Goal: Check status: Check status

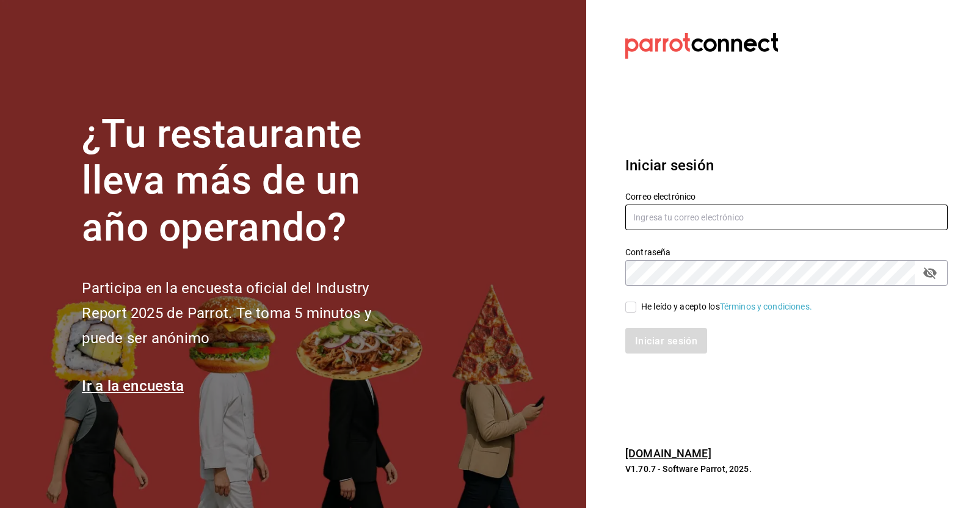
click at [703, 222] on input "text" at bounding box center [786, 217] width 322 height 26
type input "[EMAIL_ADDRESS][PERSON_NAME][DOMAIN_NAME]"
click at [628, 309] on input "He leído y acepto los Términos y condiciones." at bounding box center [630, 307] width 11 height 11
checkbox input "true"
click at [652, 335] on font "Iniciar sesión" at bounding box center [666, 341] width 62 height 12
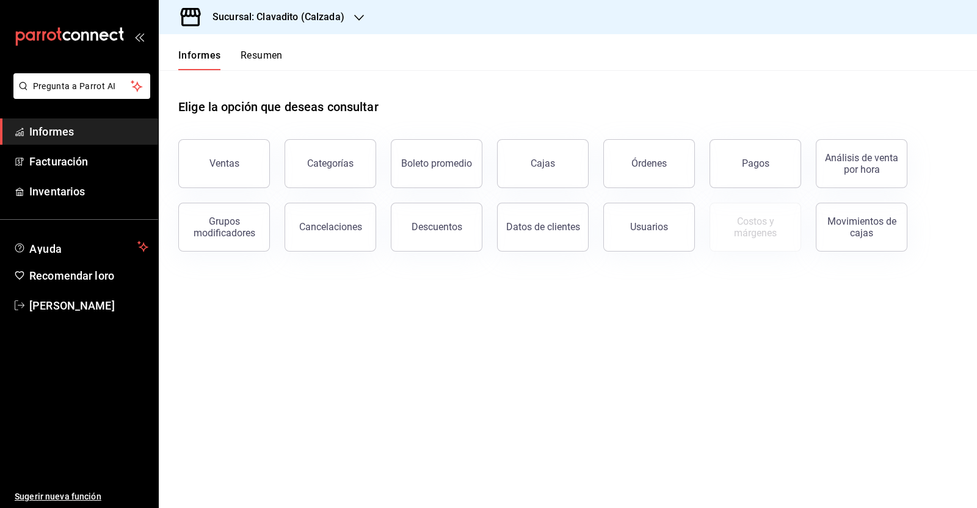
click at [311, 21] on font "Sucursal: Clavadito (Calzada)" at bounding box center [278, 17] width 132 height 12
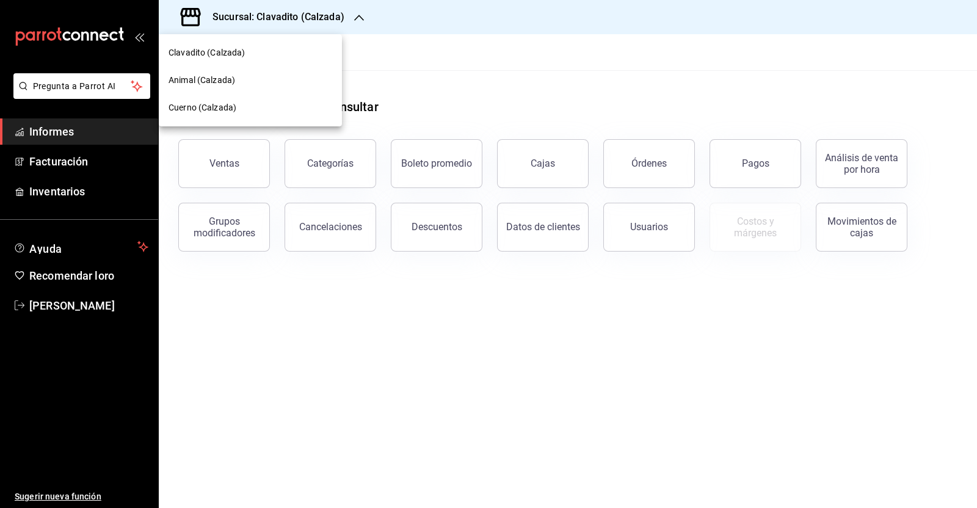
click at [208, 103] on font "Cuerno (Calzada)" at bounding box center [202, 108] width 68 height 10
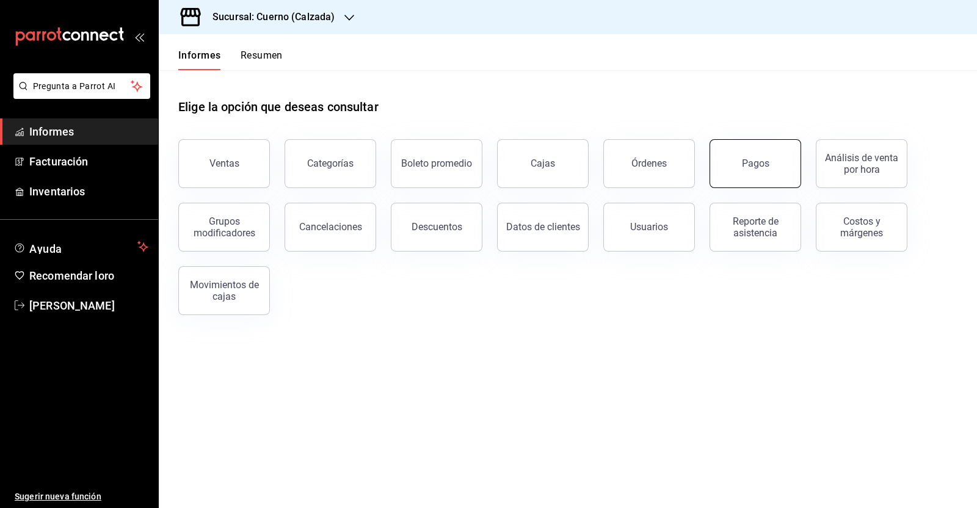
click at [744, 163] on font "Pagos" at bounding box center [755, 163] width 27 height 12
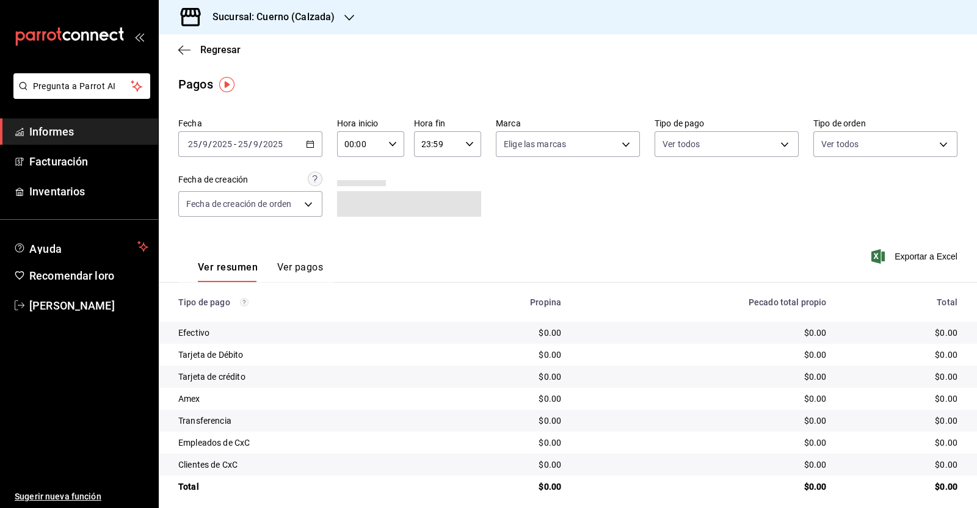
click at [391, 145] on icon "button" at bounding box center [392, 144] width 9 height 9
click at [350, 248] on font "05" at bounding box center [351, 246] width 10 height 10
type input "05:00"
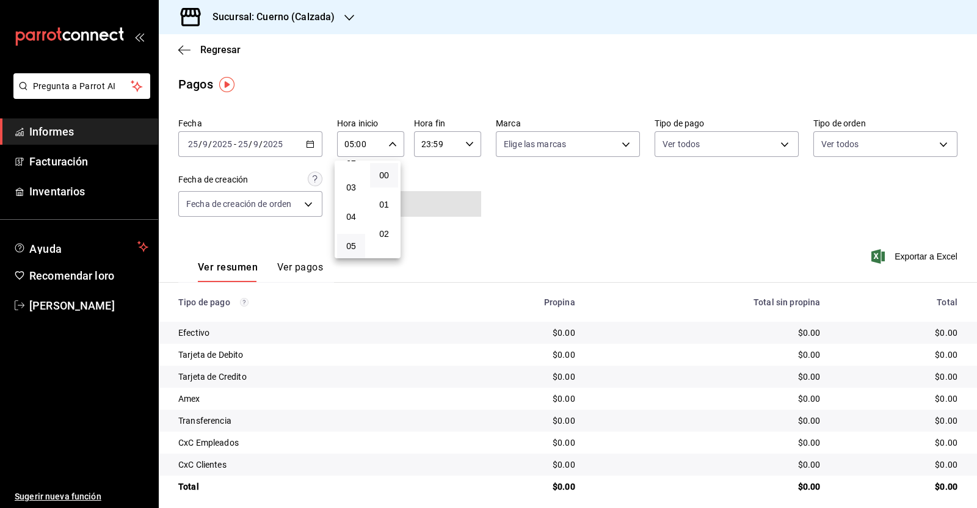
click at [463, 149] on div at bounding box center [488, 254] width 977 height 508
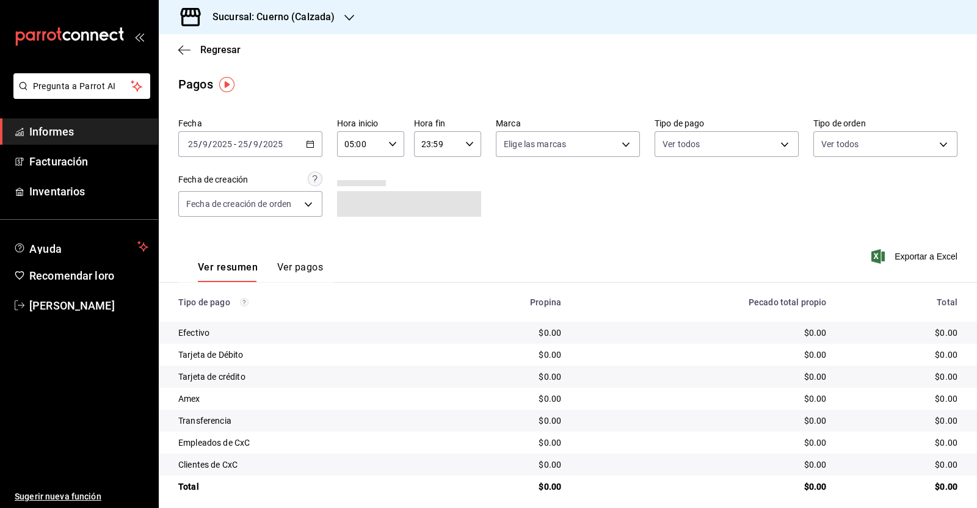
click at [465, 148] on icon "button" at bounding box center [469, 144] width 9 height 9
click at [428, 239] on font "05" at bounding box center [427, 241] width 10 height 10
click at [462, 172] on font "00" at bounding box center [460, 175] width 10 height 10
type input "05:00"
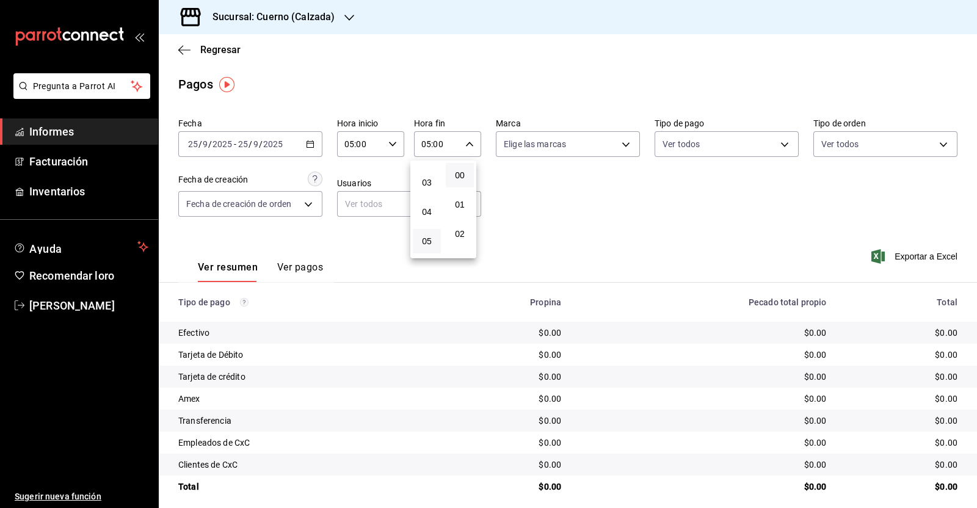
click at [305, 145] on div at bounding box center [488, 254] width 977 height 508
click at [309, 145] on icon "button" at bounding box center [310, 144] width 9 height 9
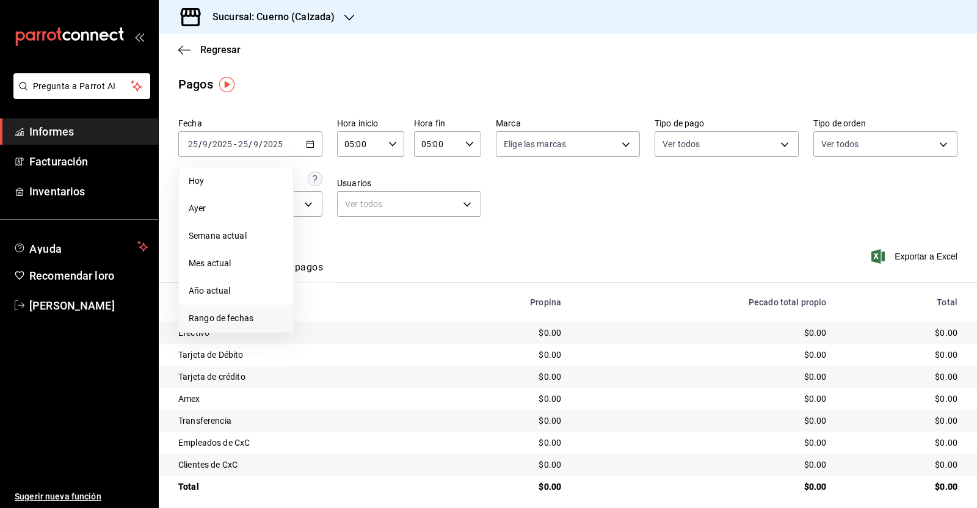
click at [220, 314] on font "Rango de fechas" at bounding box center [221, 318] width 65 height 10
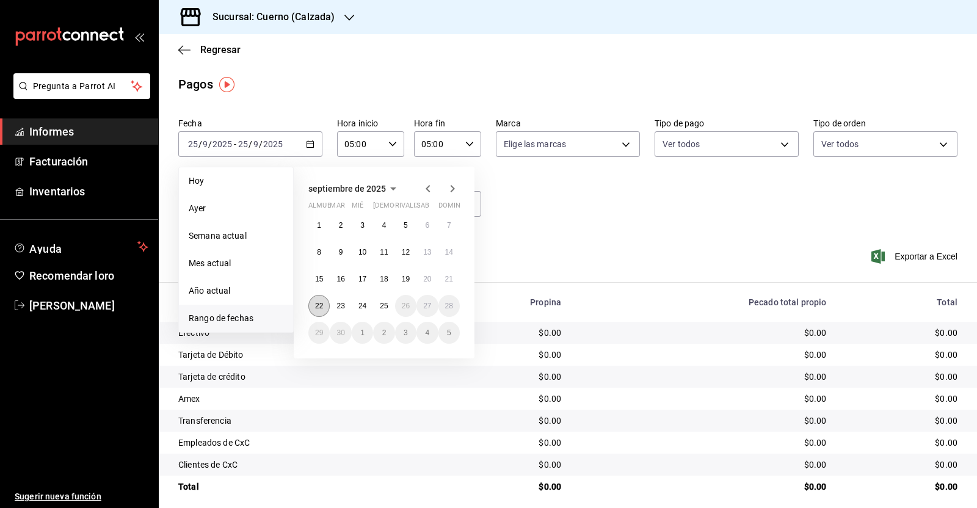
click at [321, 304] on font "22" at bounding box center [319, 306] width 8 height 9
click at [334, 300] on button "23" at bounding box center [340, 306] width 21 height 22
type input "00:00"
type input "23:59"
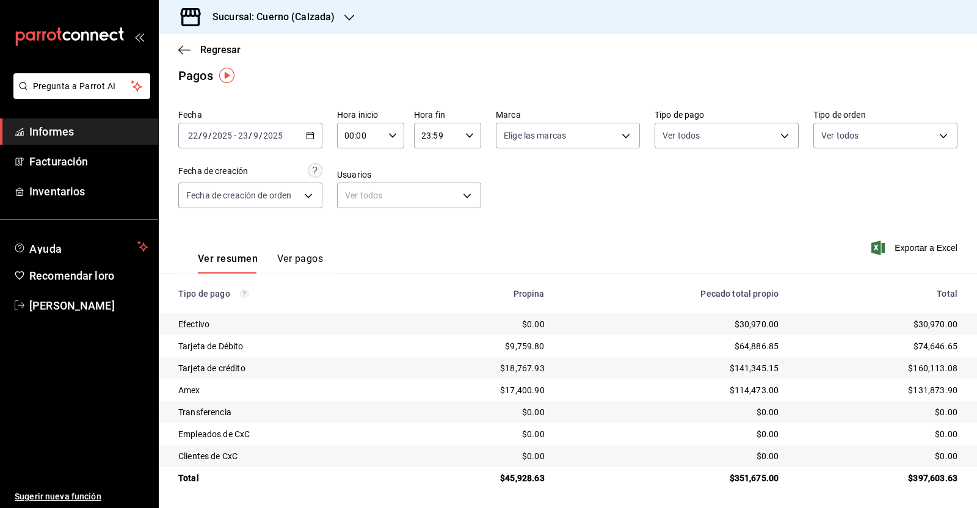
scroll to position [9, 0]
click at [306, 135] on \(Stroke\) "button" at bounding box center [309, 135] width 7 height 7
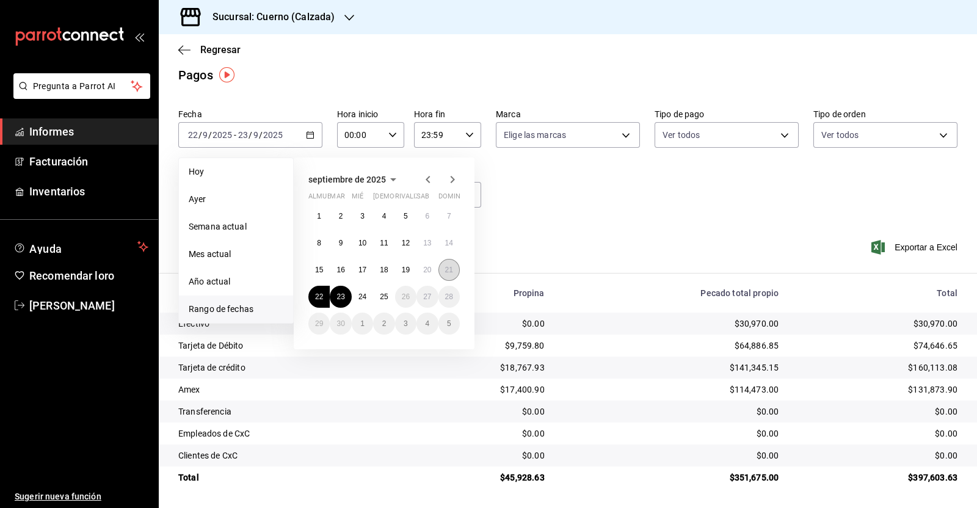
click at [453, 273] on button "21" at bounding box center [448, 270] width 21 height 22
click at [317, 296] on font "22" at bounding box center [319, 296] width 8 height 9
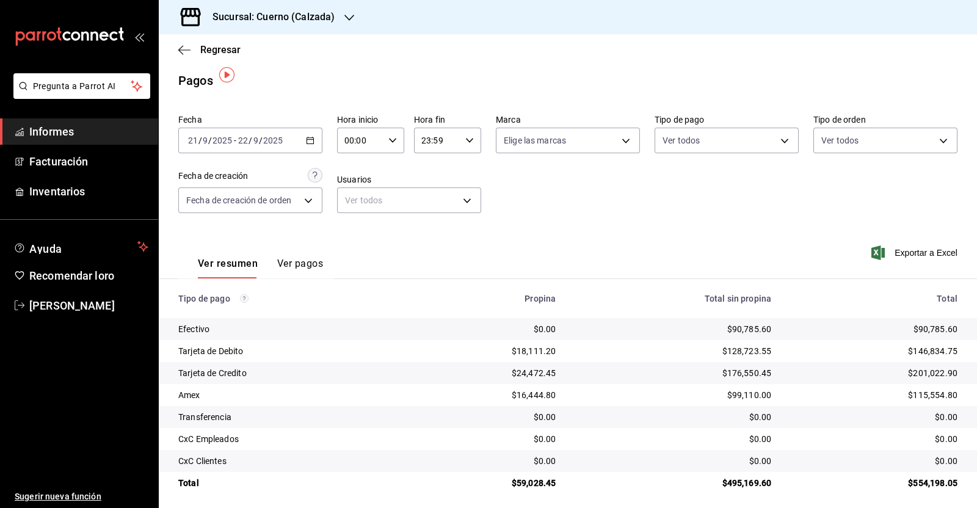
scroll to position [9, 0]
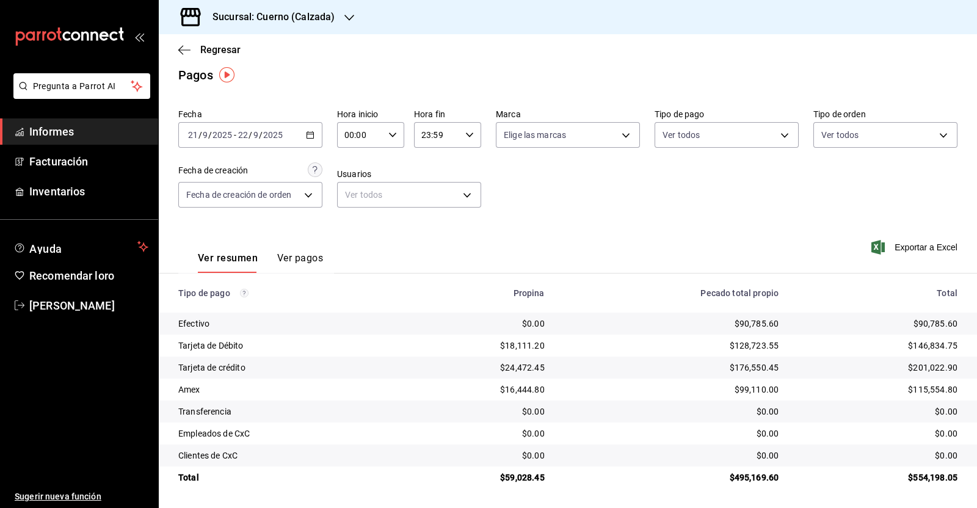
click at [312, 136] on div "2025-09-21 21 / 9 / 2025 - 2025-09-22 22 / 9 / 2025" at bounding box center [250, 135] width 144 height 26
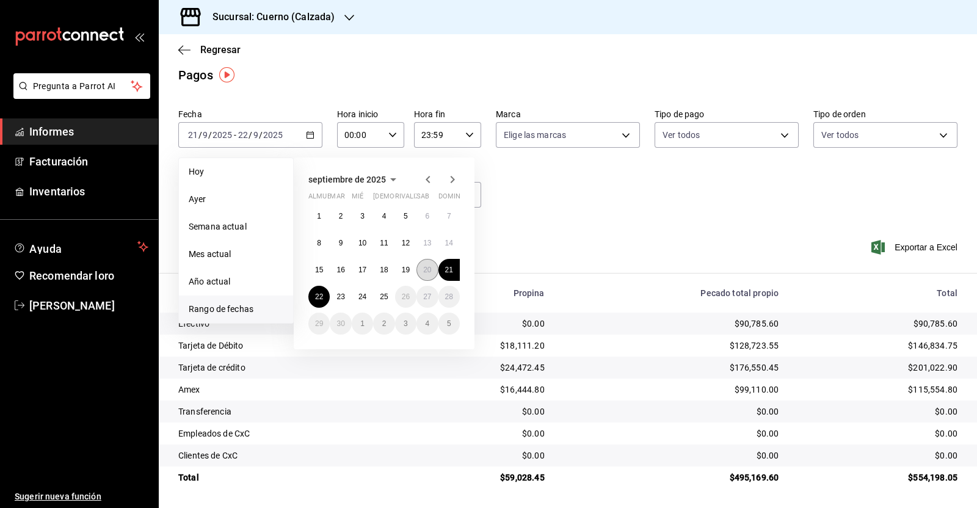
click at [422, 272] on button "20" at bounding box center [426, 270] width 21 height 22
click at [449, 265] on font "21" at bounding box center [449, 269] width 8 height 9
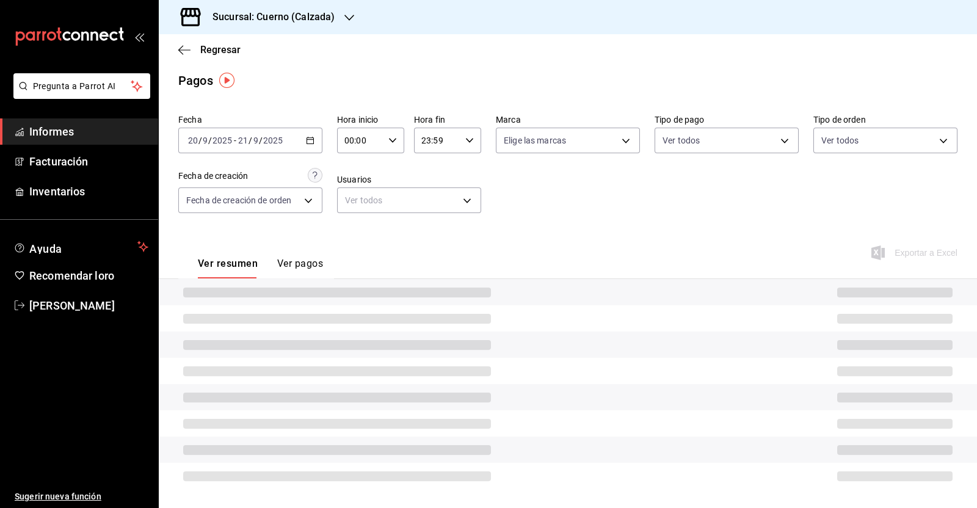
scroll to position [9, 0]
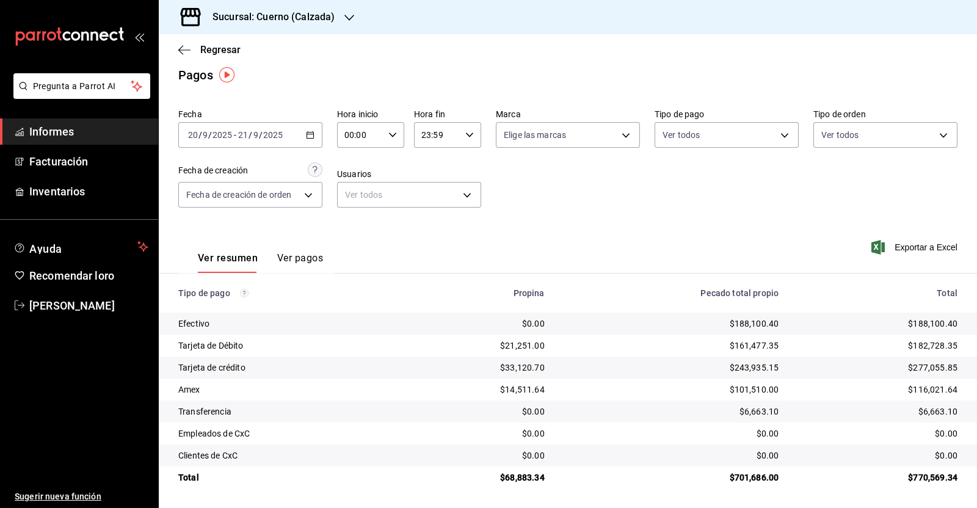
click at [306, 132] on \(Stroke\) "button" at bounding box center [309, 135] width 7 height 7
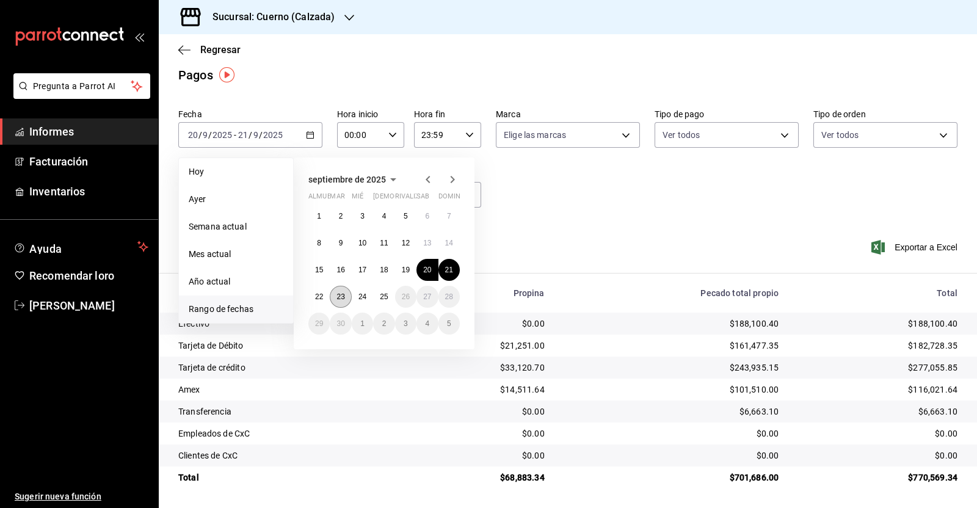
click at [339, 297] on font "23" at bounding box center [340, 296] width 8 height 9
click at [361, 292] on font "24" at bounding box center [362, 296] width 8 height 9
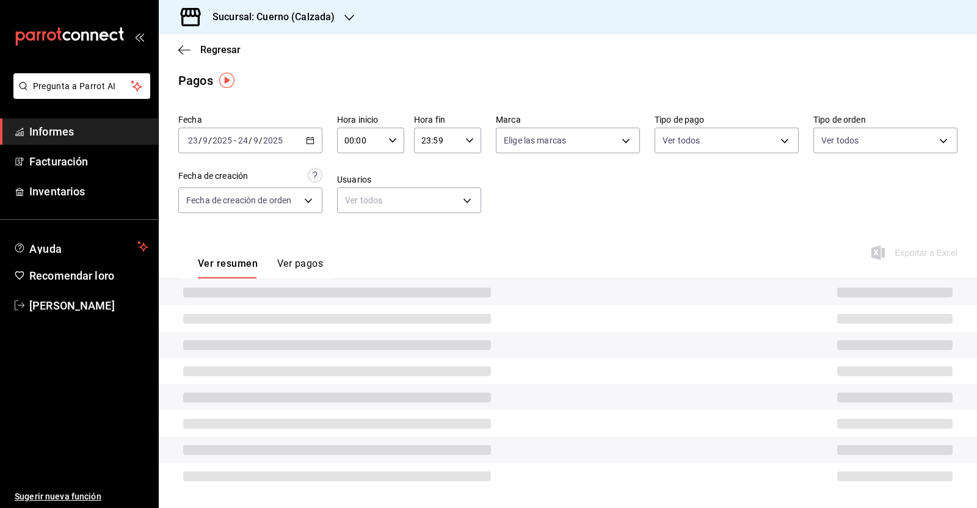
scroll to position [9, 0]
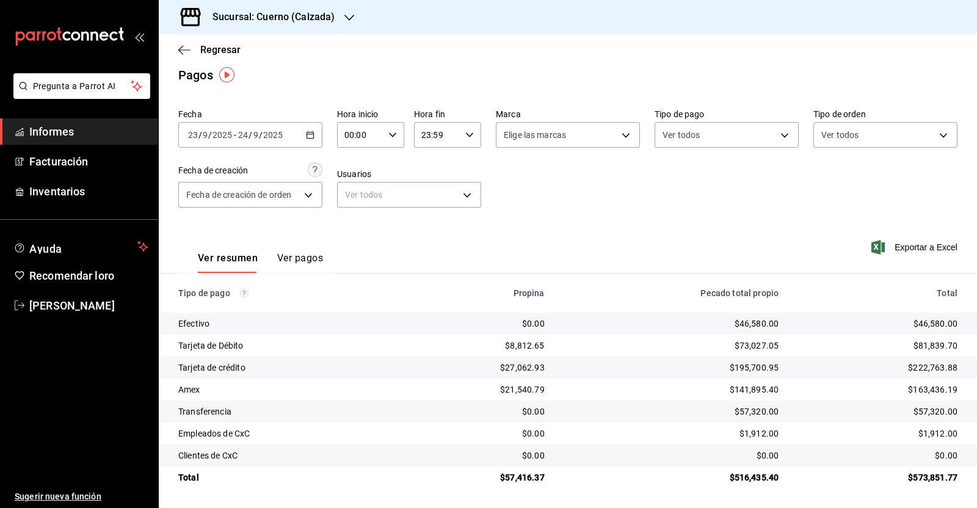
click at [306, 132] on icon "button" at bounding box center [310, 135] width 9 height 9
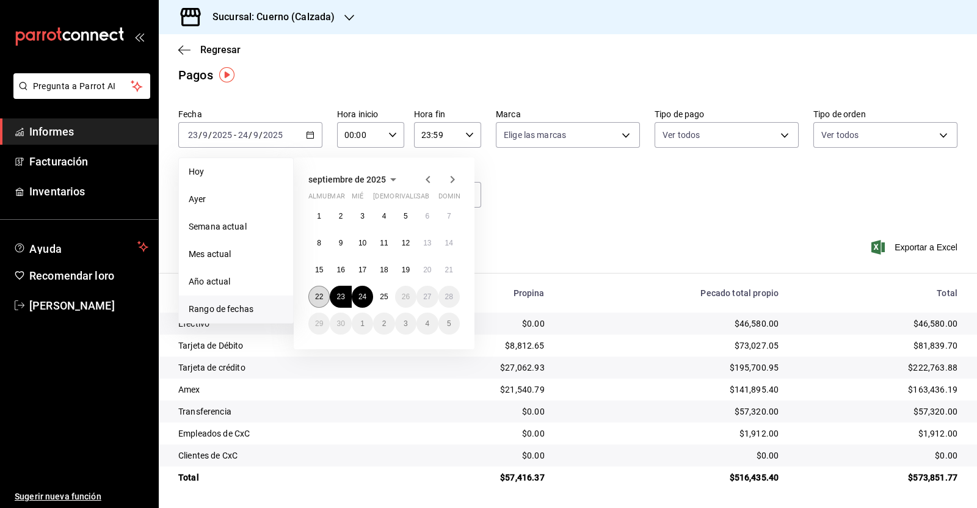
click at [317, 296] on font "22" at bounding box center [319, 296] width 8 height 9
click at [340, 294] on font "23" at bounding box center [340, 296] width 8 height 9
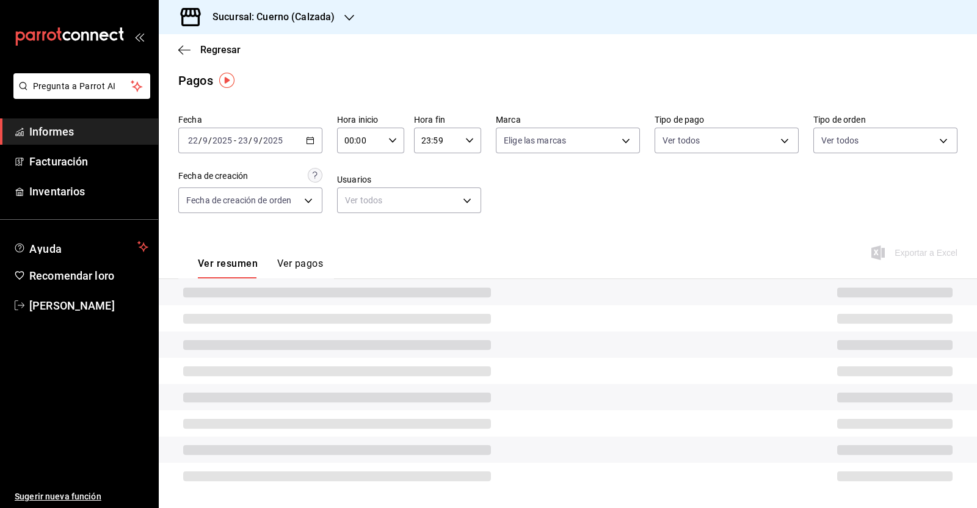
scroll to position [9, 0]
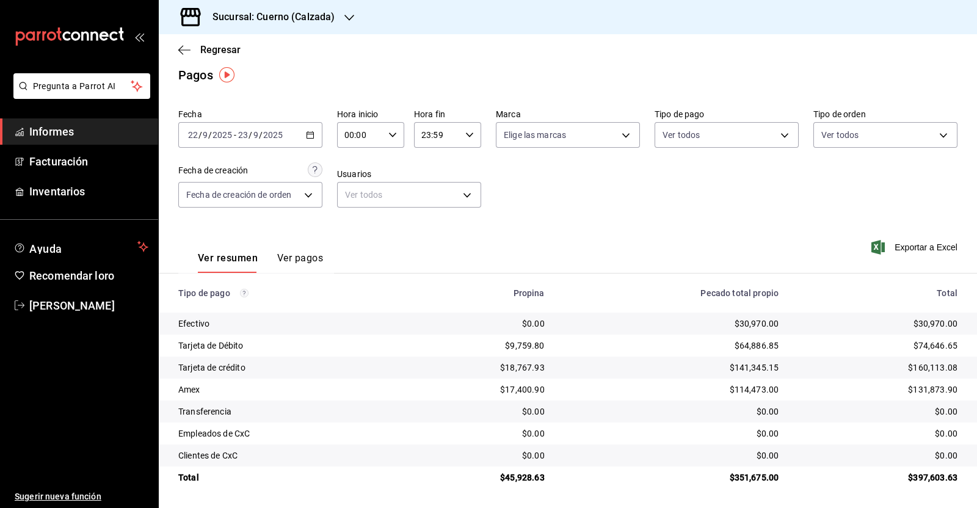
click at [388, 133] on icon "button" at bounding box center [392, 135] width 9 height 9
click at [342, 159] on button "05" at bounding box center [351, 160] width 28 height 24
type input "05:00"
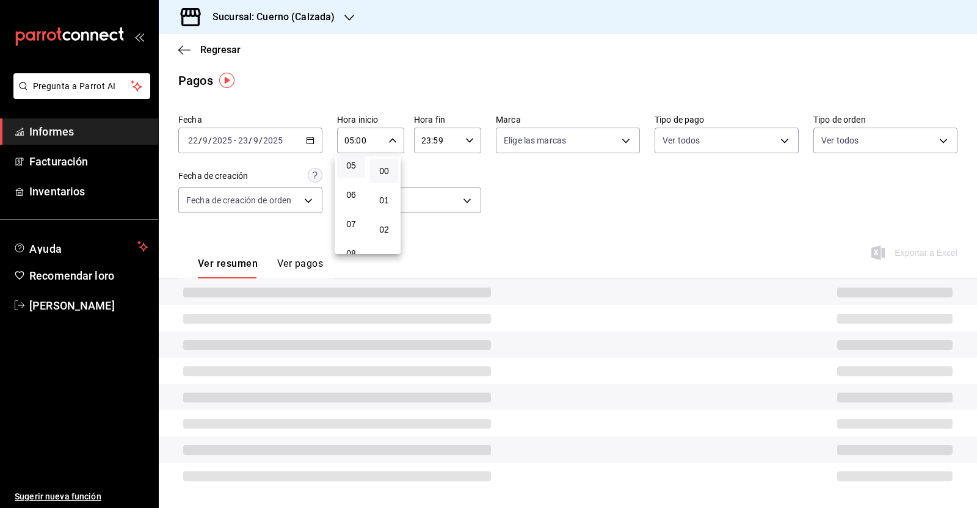
scroll to position [9, 0]
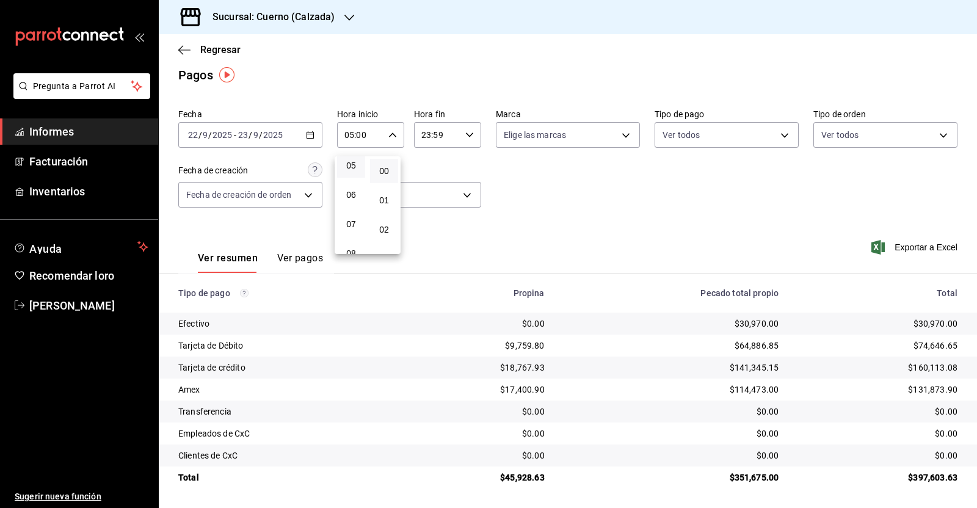
click at [464, 142] on div at bounding box center [488, 254] width 977 height 508
click at [467, 131] on icon "button" at bounding box center [469, 135] width 9 height 9
click at [432, 236] on span "05" at bounding box center [426, 231] width 13 height 10
click at [466, 169] on span "00" at bounding box center [459, 171] width 13 height 10
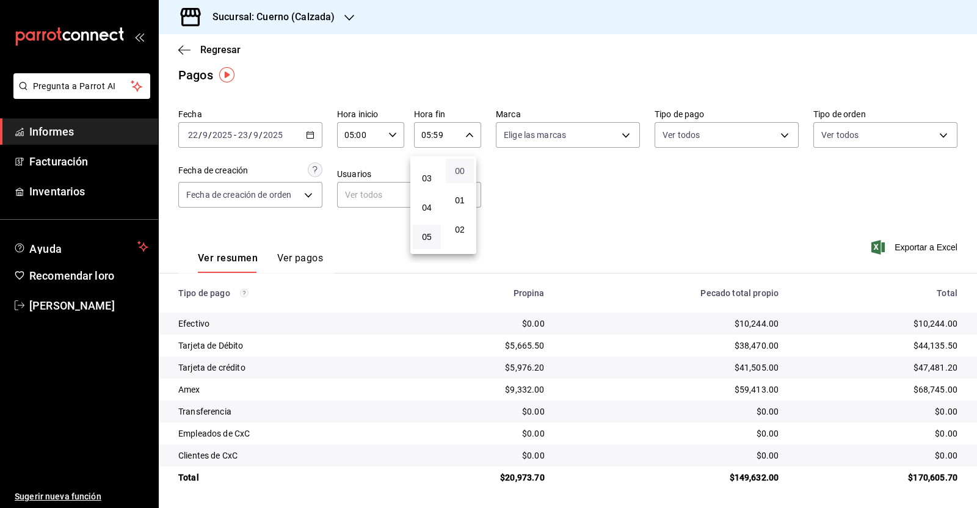
click at [466, 169] on span "00" at bounding box center [459, 171] width 13 height 10
type input "05:00"
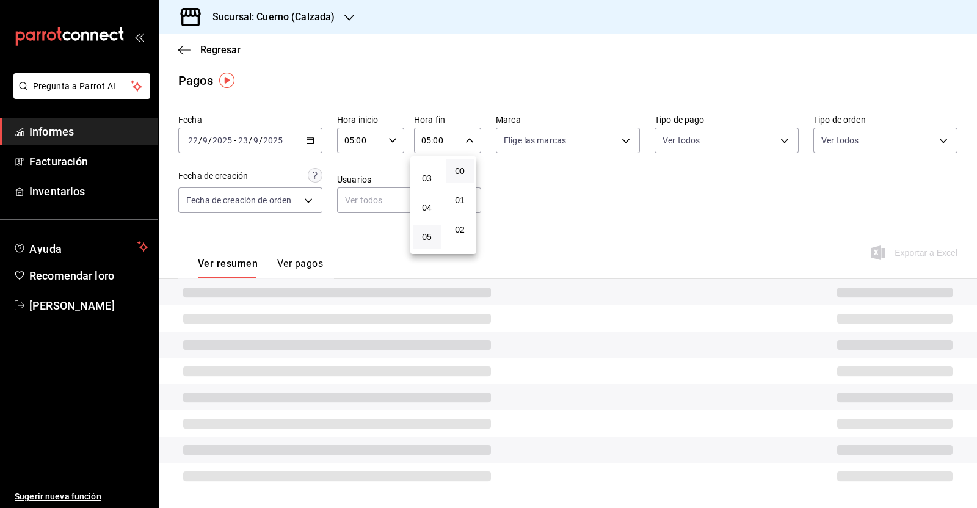
scroll to position [9, 0]
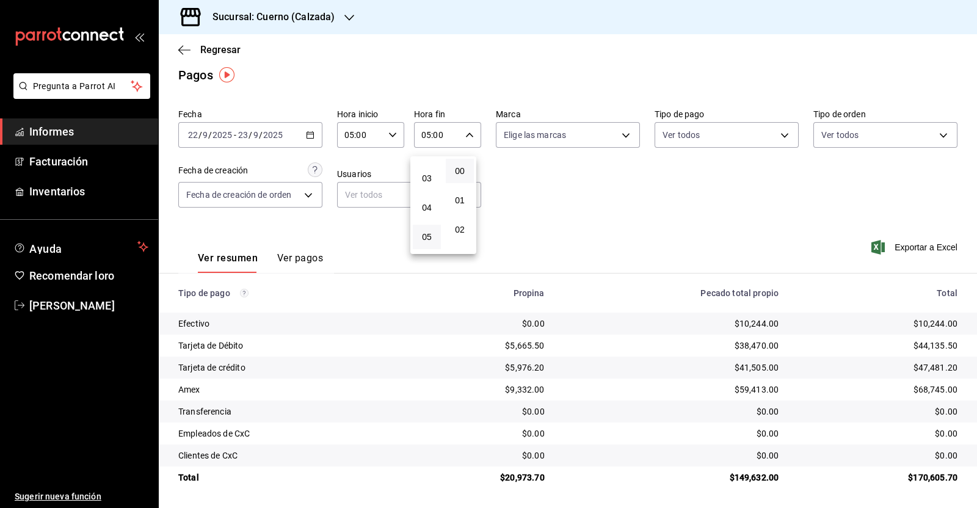
click at [613, 191] on div at bounding box center [488, 254] width 977 height 508
click at [302, 135] on div "2025-09-22 22 / 9 / 2025 - 2025-09-23 23 / 9 / 2025" at bounding box center [250, 135] width 144 height 26
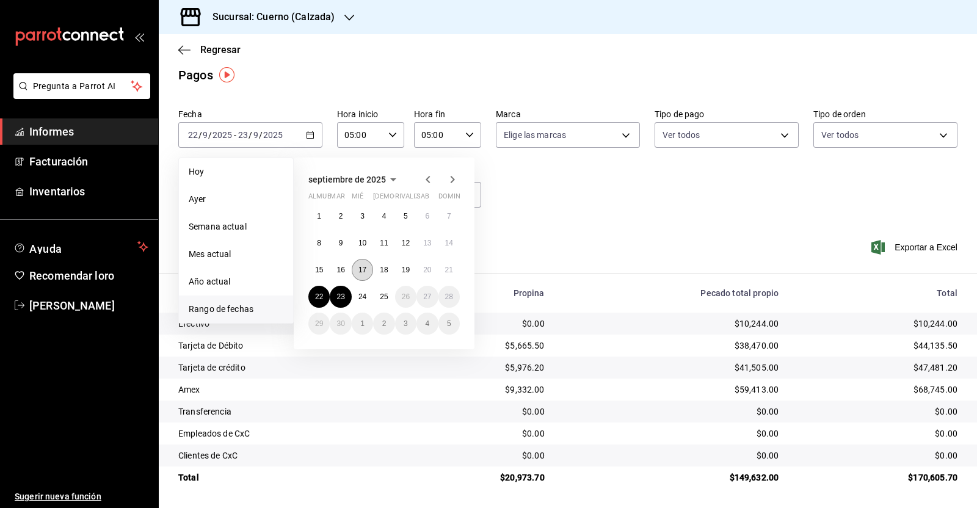
click at [367, 264] on button "17" at bounding box center [362, 270] width 21 height 22
click at [380, 267] on font "18" at bounding box center [384, 269] width 8 height 9
type input "00:00"
type input "23:59"
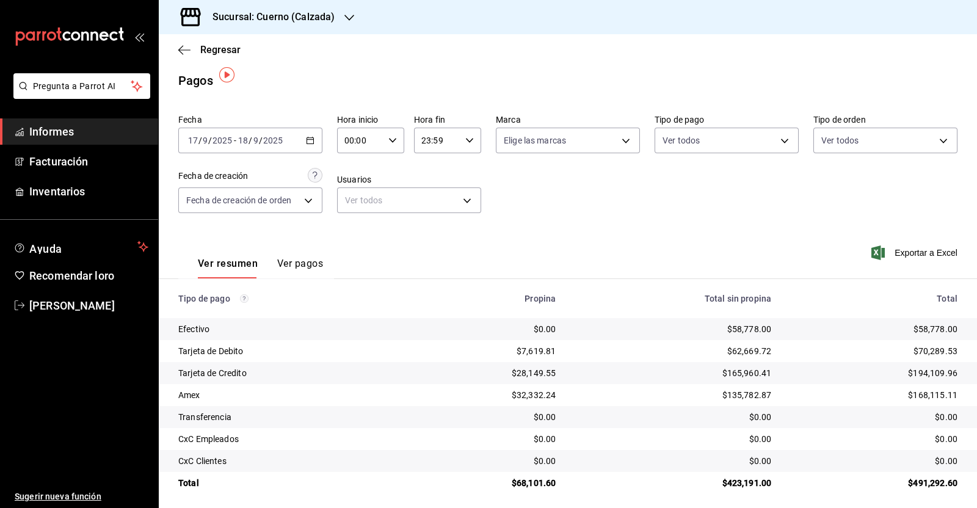
scroll to position [9, 0]
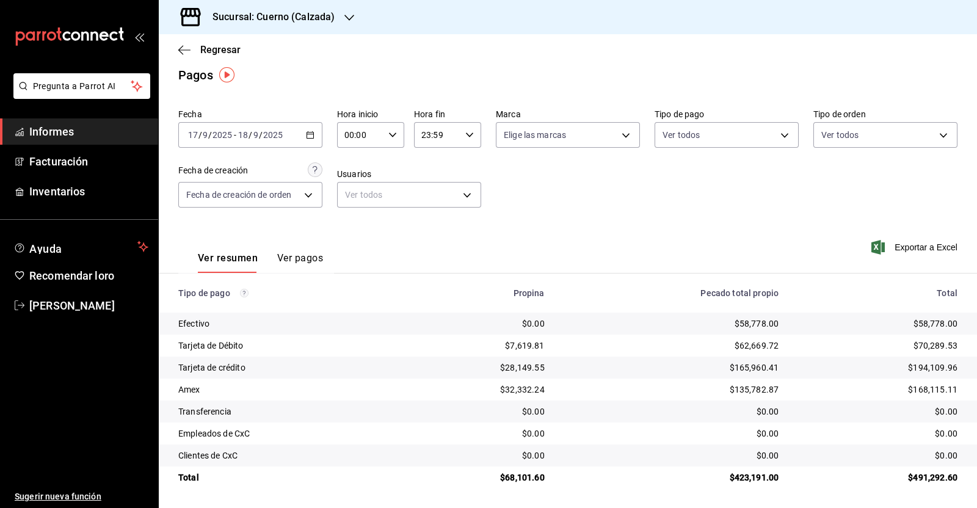
click at [397, 132] on div "00:00 Hora inicio" at bounding box center [370, 135] width 67 height 26
click at [349, 165] on font "05" at bounding box center [351, 160] width 10 height 10
type input "05:00"
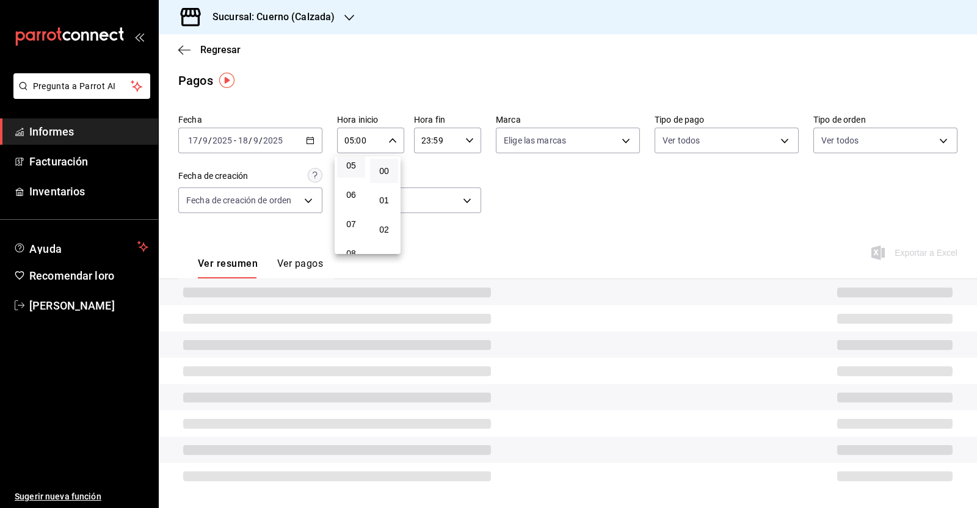
scroll to position [9, 0]
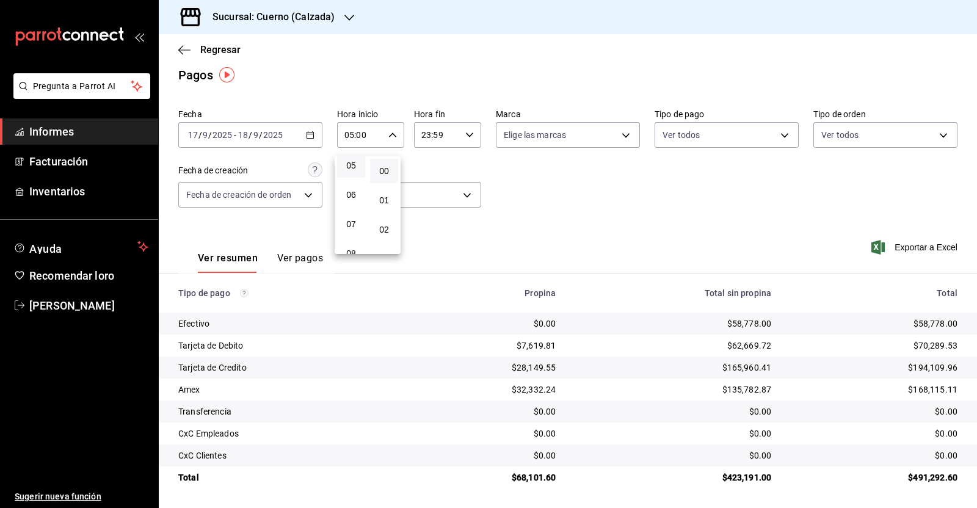
click at [464, 137] on div at bounding box center [488, 254] width 977 height 508
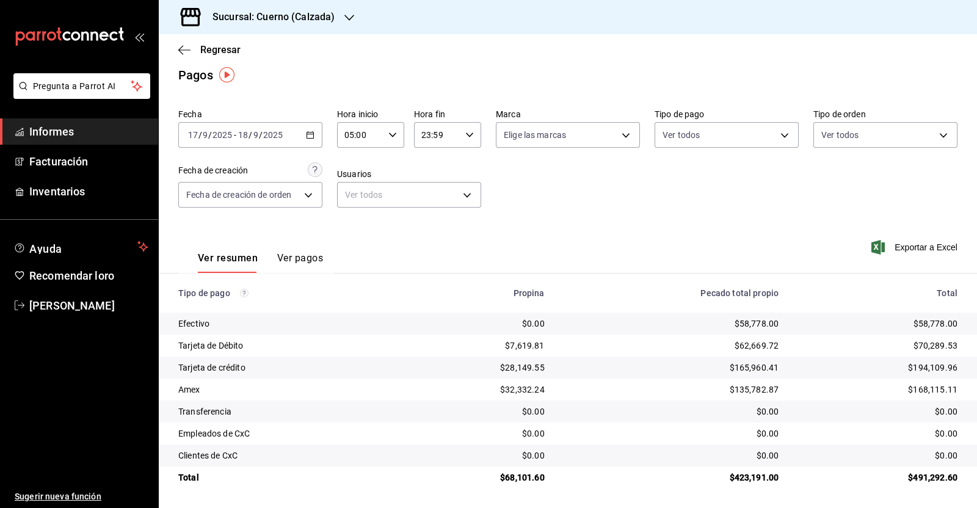
click at [465, 137] on icon "button" at bounding box center [469, 135] width 9 height 9
click at [424, 162] on button "05" at bounding box center [427, 155] width 28 height 24
click at [462, 175] on font "00" at bounding box center [460, 171] width 10 height 10
type input "05:00"
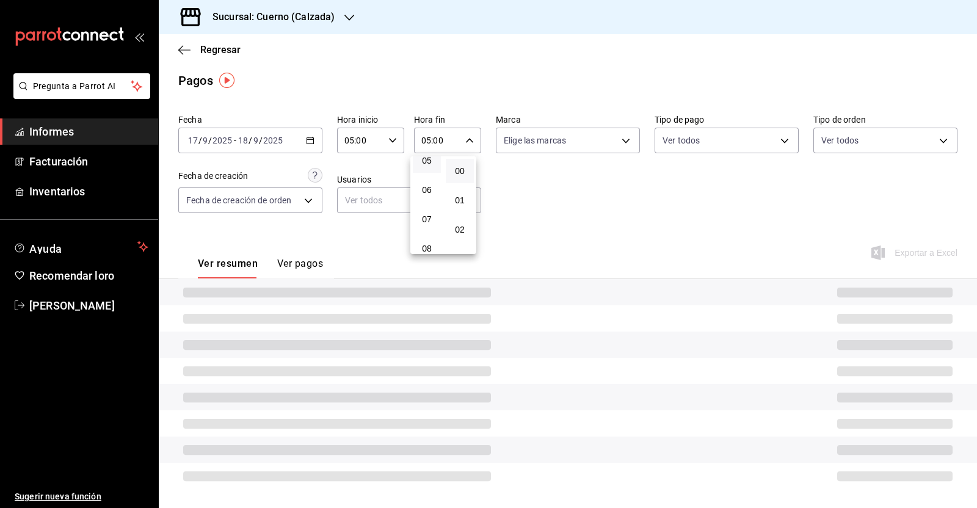
scroll to position [9, 0]
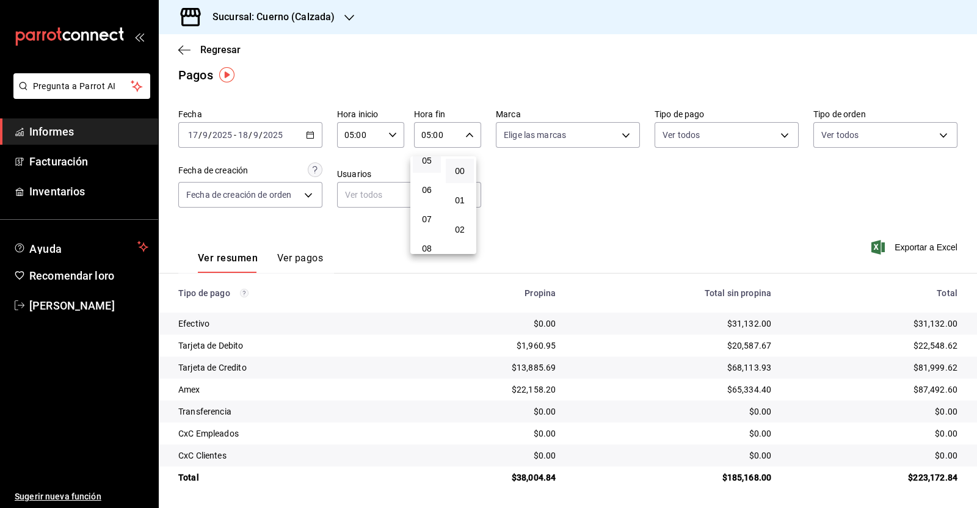
click at [641, 225] on div at bounding box center [488, 254] width 977 height 508
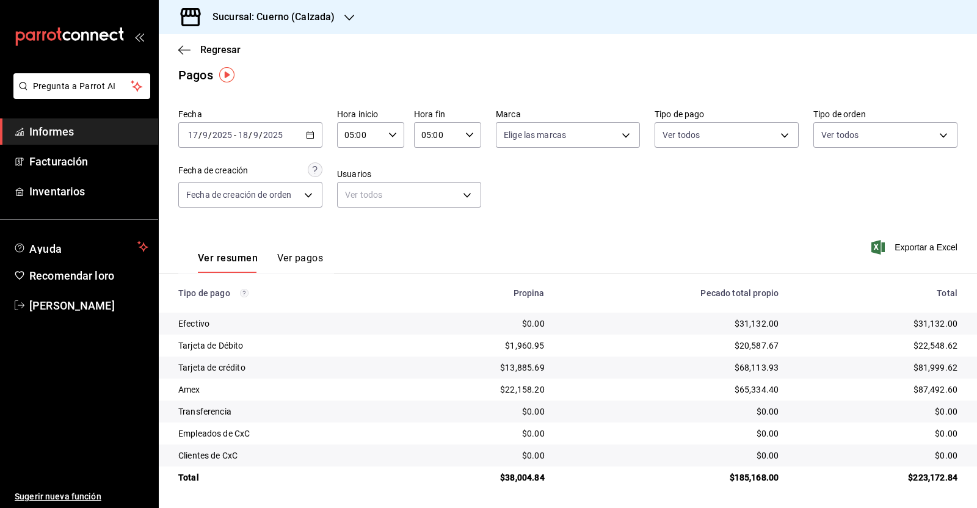
click at [305, 139] on div "2025-09-17 17 / 9 / 2025 - 2025-09-18 18 / 9 / 2025" at bounding box center [250, 135] width 144 height 26
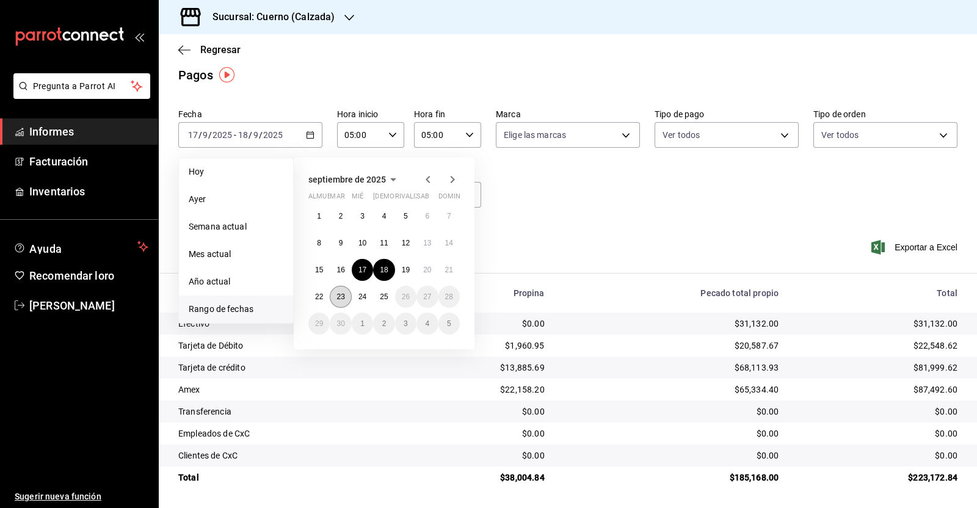
click at [338, 299] on font "23" at bounding box center [340, 296] width 8 height 9
click at [359, 293] on font "24" at bounding box center [362, 296] width 8 height 9
type input "00:00"
type input "23:59"
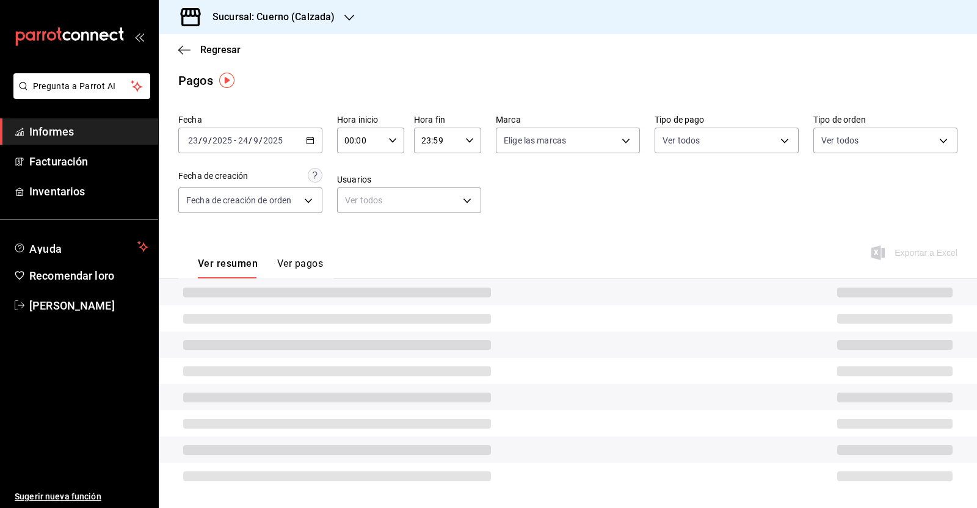
scroll to position [9, 0]
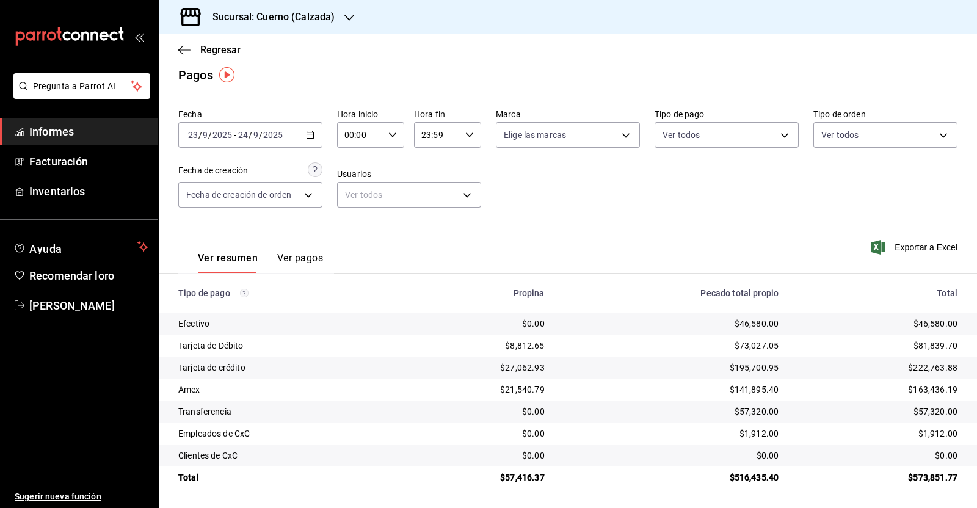
click at [388, 139] on icon "button" at bounding box center [392, 135] width 9 height 9
click at [353, 234] on font "05" at bounding box center [351, 236] width 10 height 10
type input "05:00"
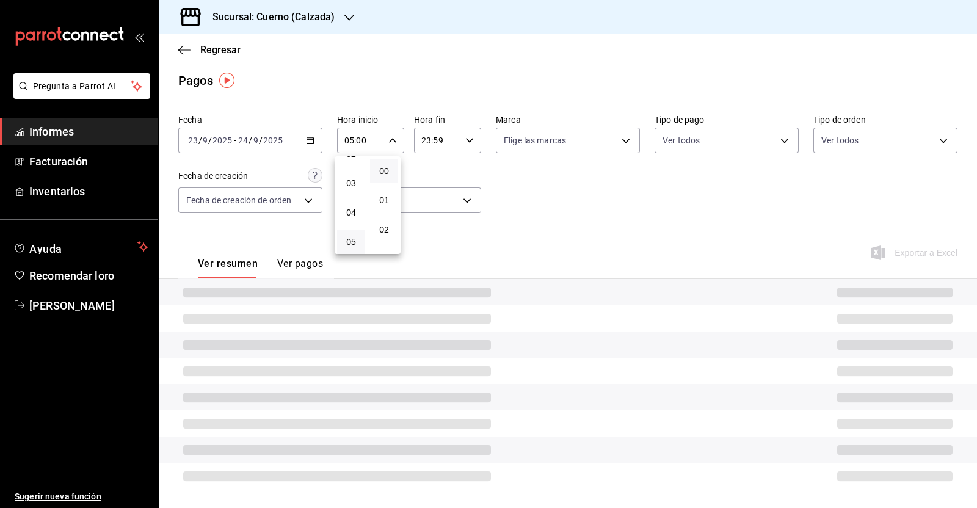
scroll to position [9, 0]
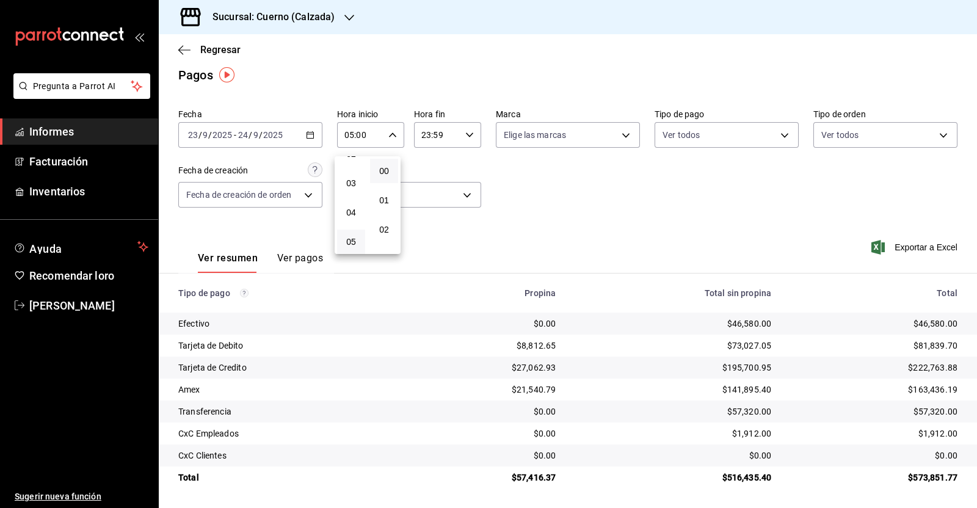
click at [461, 140] on div at bounding box center [488, 254] width 977 height 508
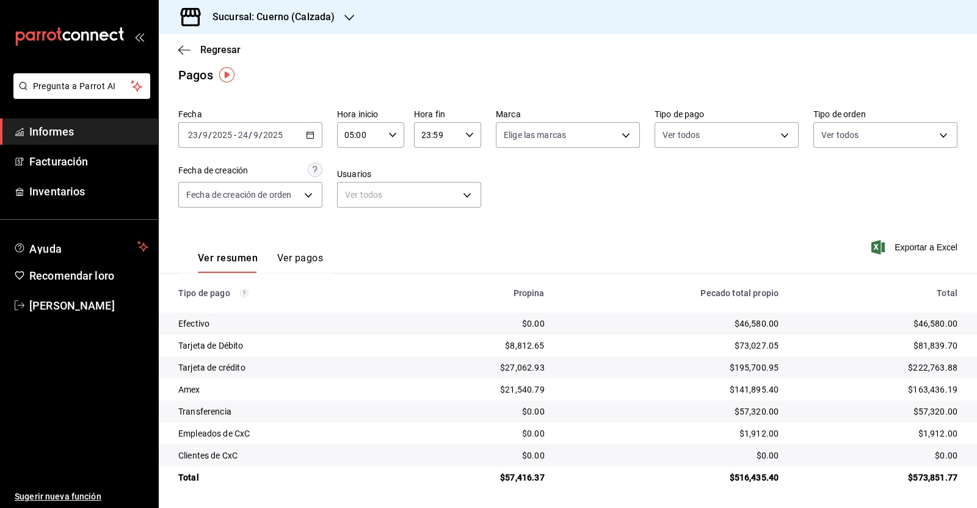
click at [465, 137] on icon "button" at bounding box center [469, 135] width 9 height 9
click at [433, 164] on button "05" at bounding box center [427, 155] width 28 height 24
click at [464, 166] on font "00" at bounding box center [460, 171] width 10 height 10
type input "05:00"
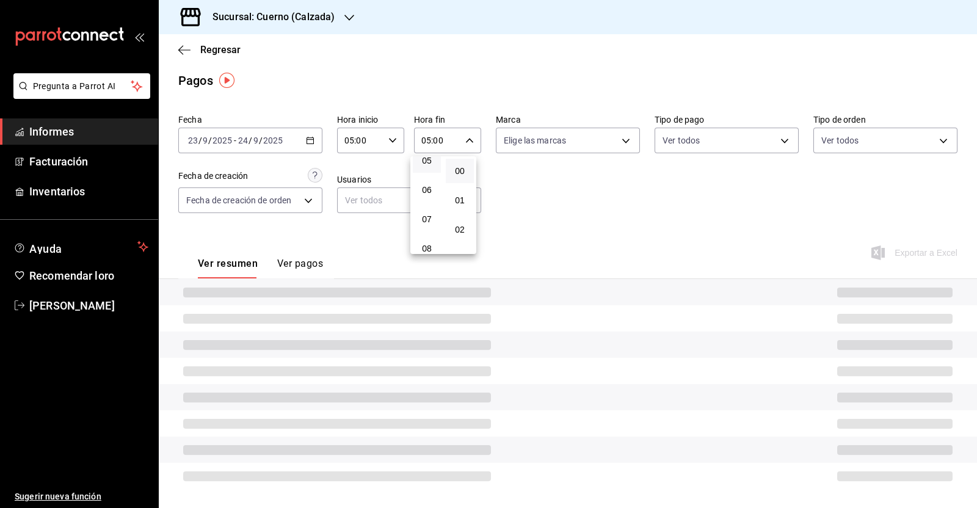
scroll to position [9, 0]
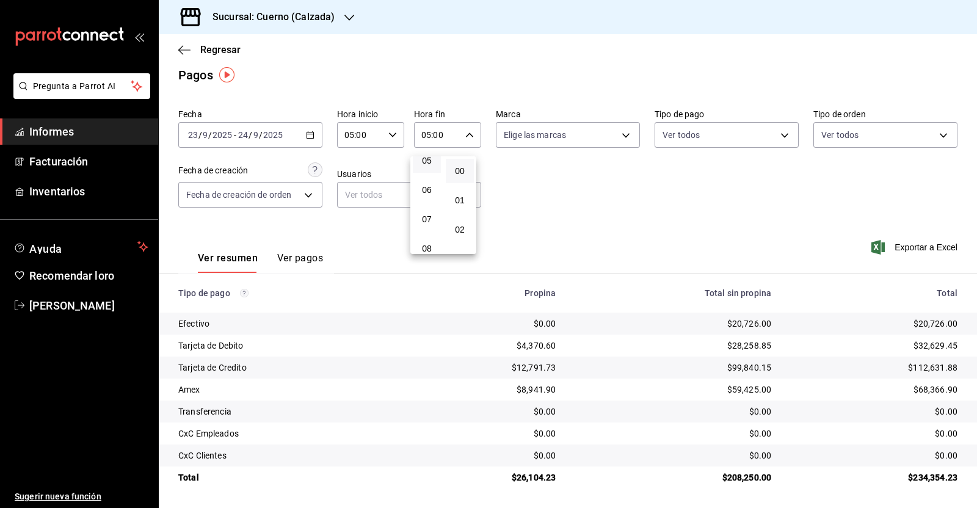
click at [652, 211] on div at bounding box center [488, 254] width 977 height 508
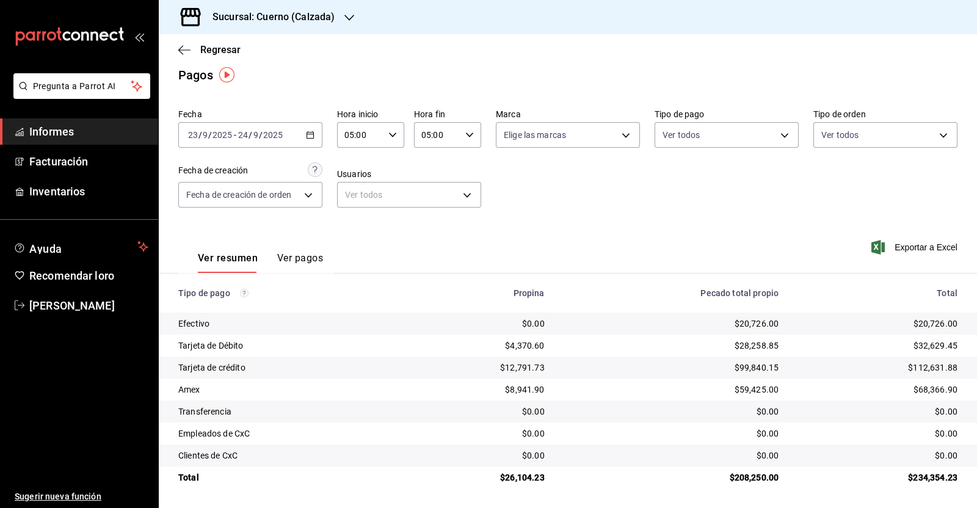
click at [302, 138] on div "2025-09-23 23 / 9 / 2025 - 2025-09-24 24 / 9 / 2025" at bounding box center [250, 135] width 144 height 26
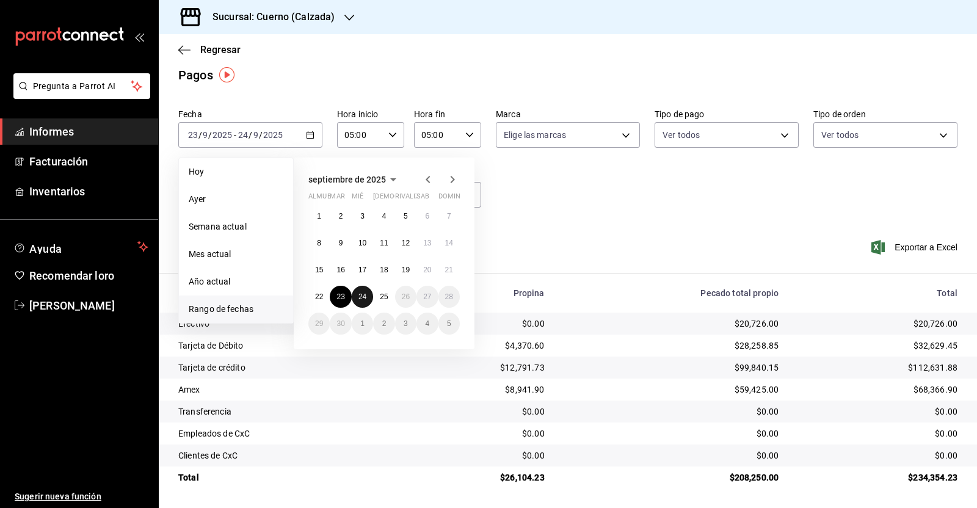
click at [364, 292] on font "24" at bounding box center [362, 296] width 8 height 9
click at [378, 297] on button "25" at bounding box center [383, 297] width 21 height 22
type input "00:00"
type input "23:59"
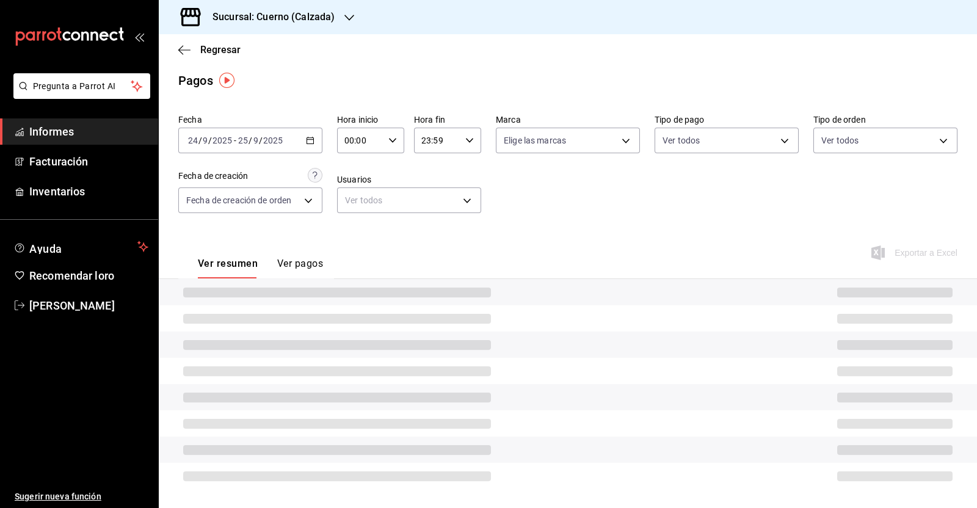
scroll to position [9, 0]
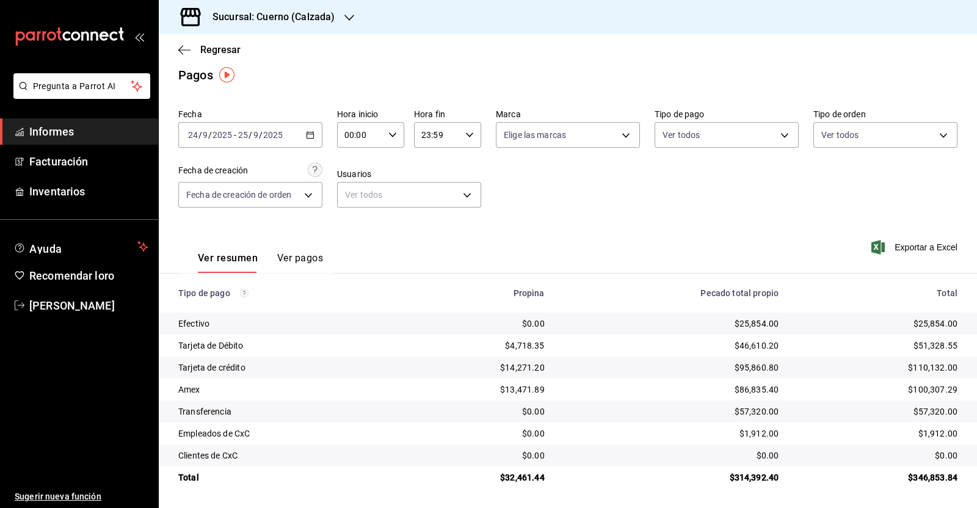
click at [388, 132] on icon "button" at bounding box center [392, 135] width 9 height 9
click at [349, 157] on font "05" at bounding box center [351, 160] width 10 height 10
type input "05:00"
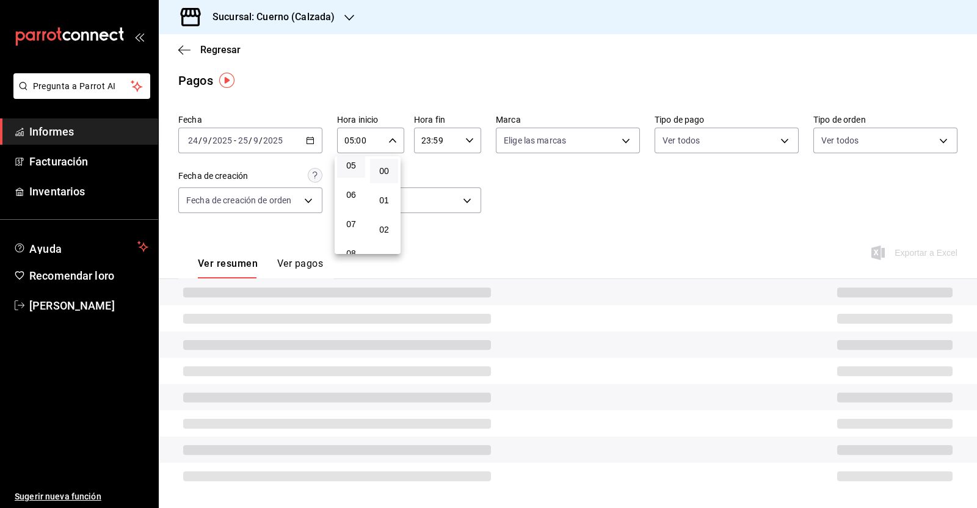
scroll to position [9, 0]
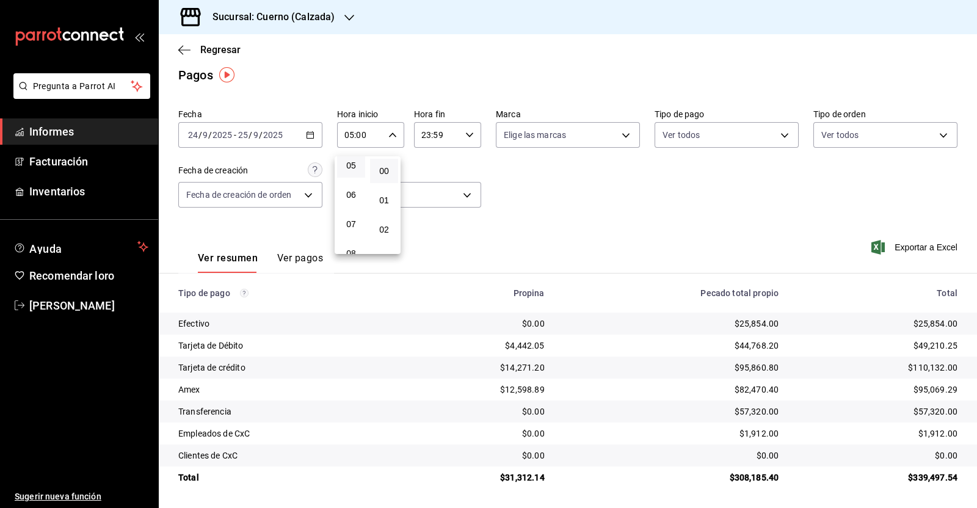
click at [471, 132] on div at bounding box center [488, 254] width 977 height 508
click at [466, 137] on icon "button" at bounding box center [469, 135] width 9 height 9
click at [423, 226] on button "05" at bounding box center [427, 231] width 28 height 24
click at [461, 170] on font "00" at bounding box center [460, 171] width 10 height 10
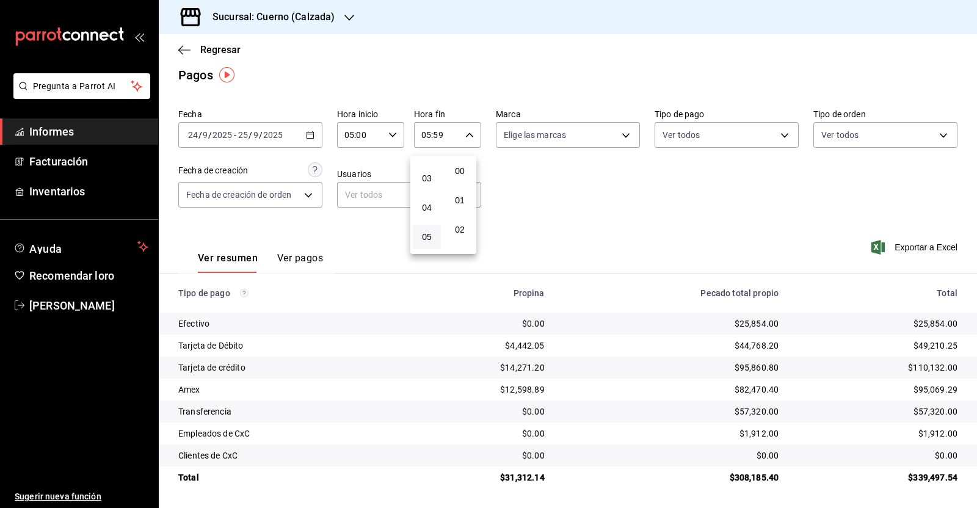
type input "05:00"
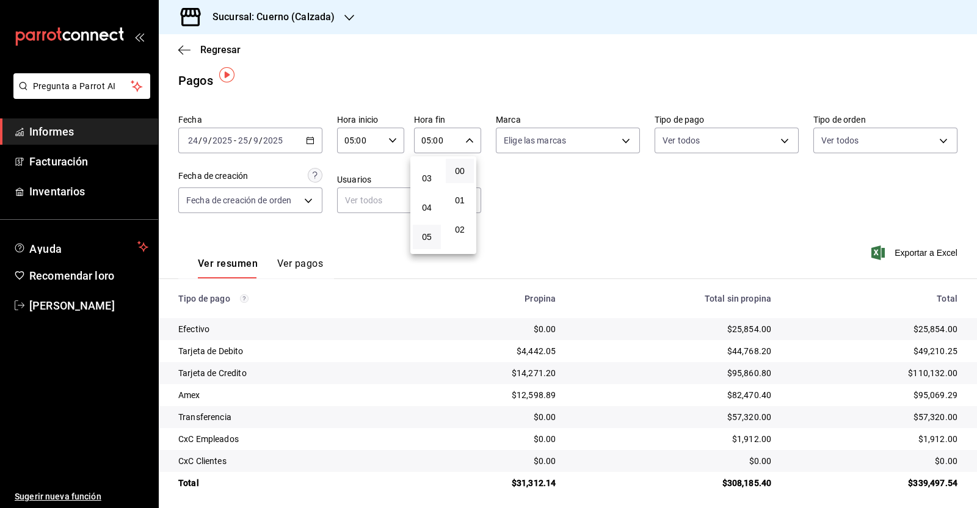
scroll to position [9, 0]
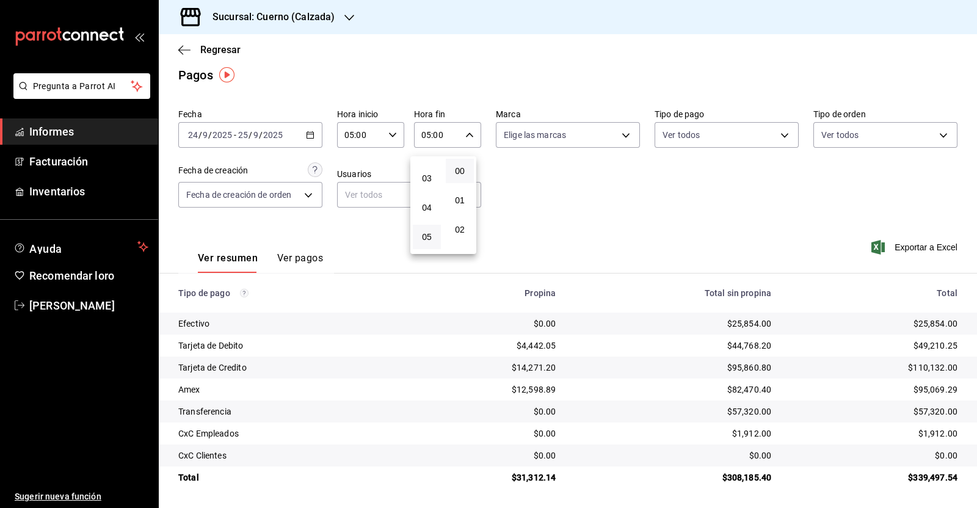
click at [553, 196] on div at bounding box center [488, 254] width 977 height 508
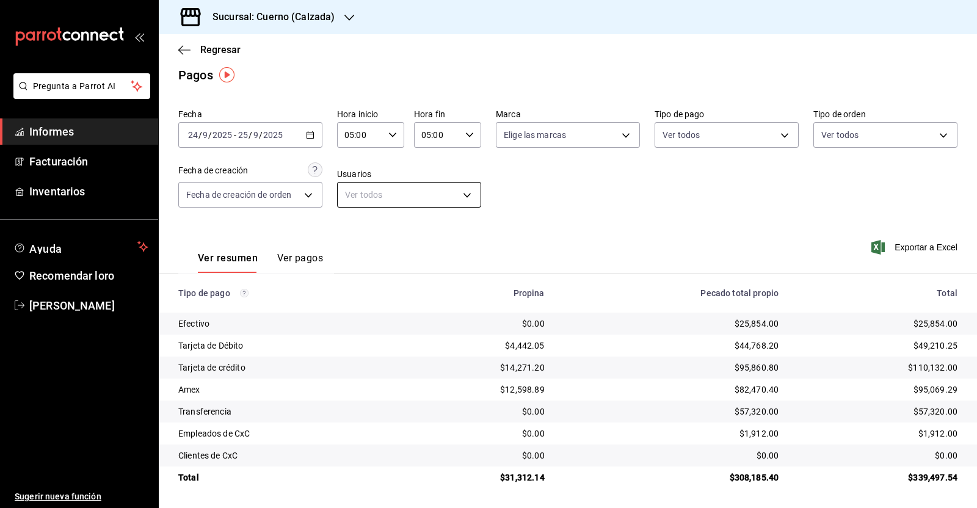
scroll to position [0, 0]
